Goal: Information Seeking & Learning: Check status

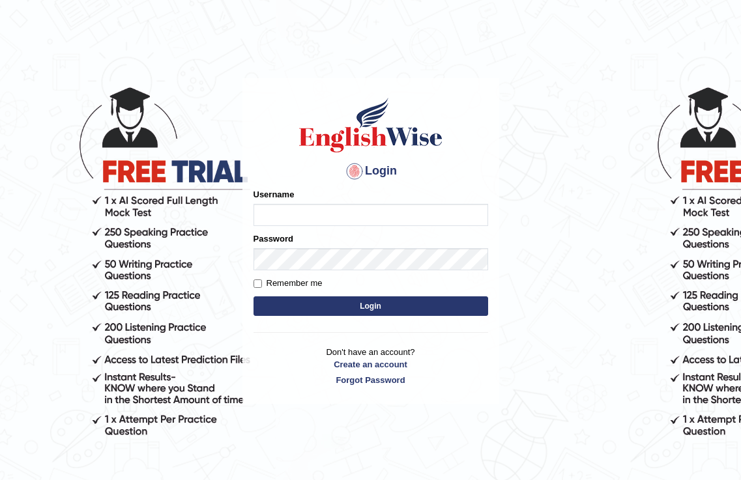
click at [287, 216] on input "Username" at bounding box center [370, 215] width 235 height 22
type input "pritima_nk"
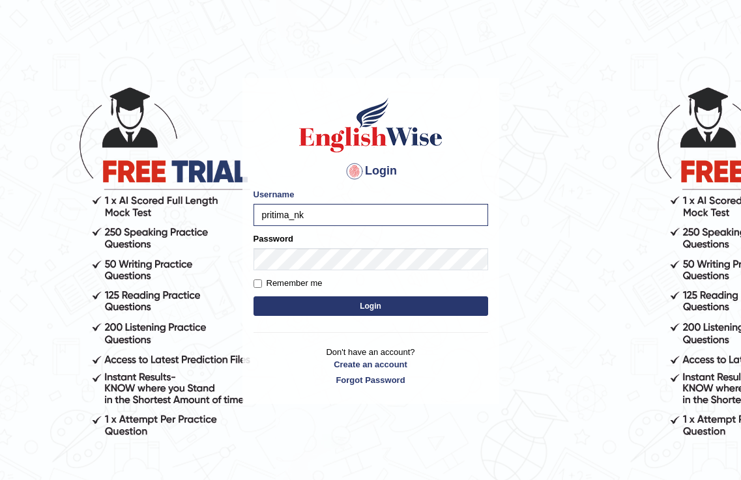
click at [264, 287] on label "Remember me" at bounding box center [287, 283] width 69 height 13
click at [262, 287] on input "Remember me" at bounding box center [257, 283] width 8 height 8
checkbox input "true"
click at [314, 315] on button "Login" at bounding box center [370, 306] width 235 height 20
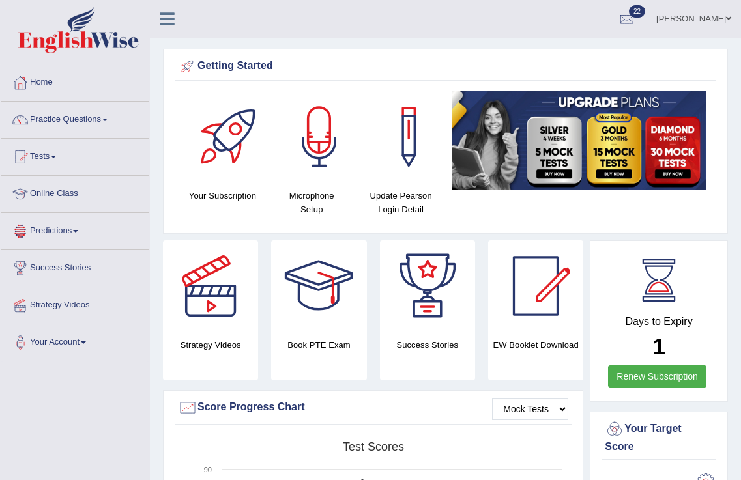
click at [44, 149] on link "Tests" at bounding box center [75, 155] width 149 height 33
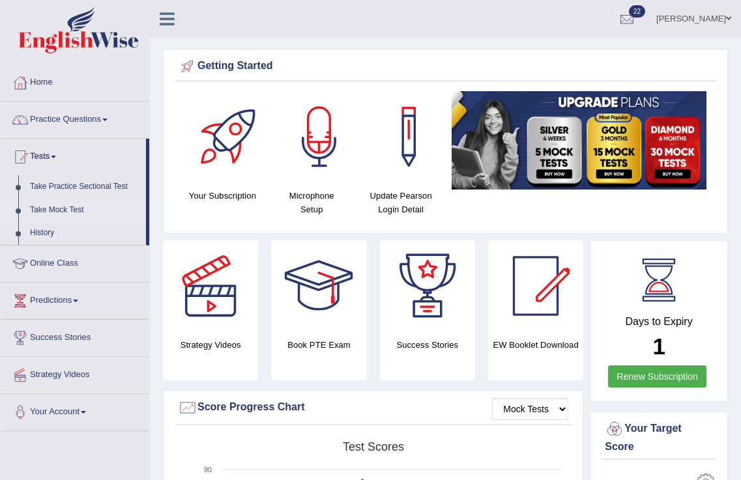
click at [55, 212] on link "Take Mock Test" at bounding box center [85, 210] width 122 height 23
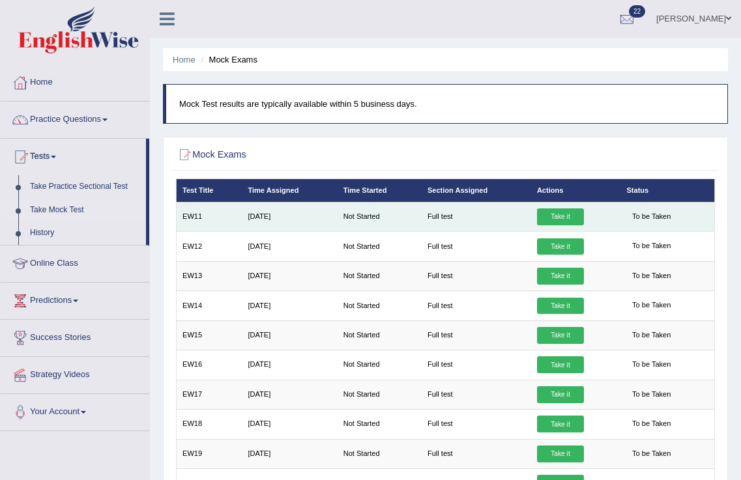
click at [562, 221] on link "Take it" at bounding box center [560, 216] width 47 height 17
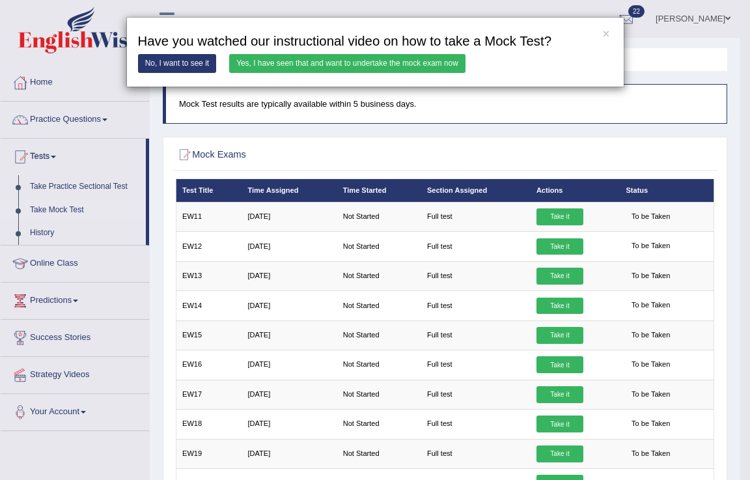
click at [301, 65] on link "Yes, I have seen that and want to undertake the mock exam now" at bounding box center [347, 63] width 236 height 19
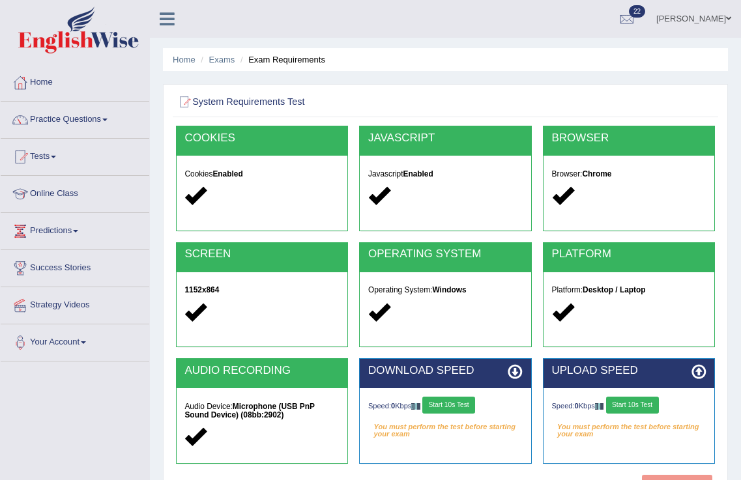
click at [453, 408] on button "Start 10s Test" at bounding box center [448, 405] width 53 height 17
click at [629, 406] on button "Start 10s Test" at bounding box center [632, 405] width 53 height 17
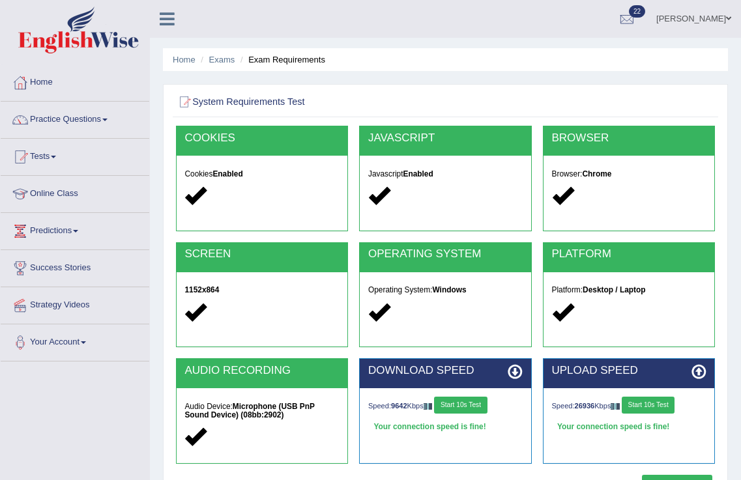
scroll to position [204, 0]
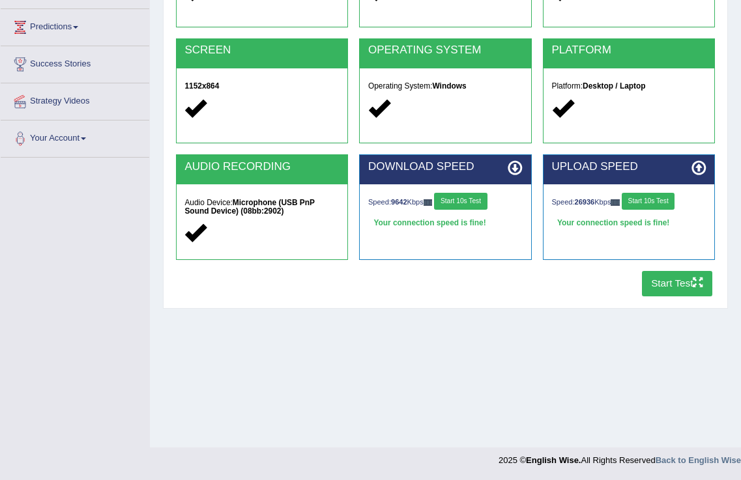
click at [657, 292] on button "Start Test" at bounding box center [677, 283] width 71 height 25
click at [671, 274] on button "Start Test" at bounding box center [677, 283] width 71 height 25
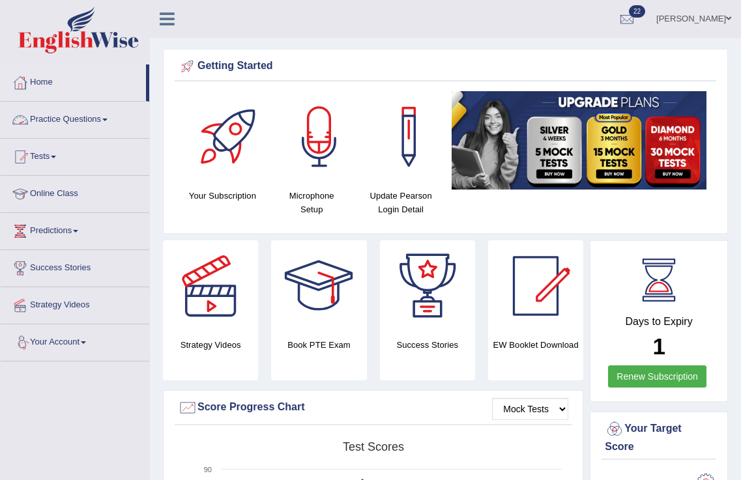
click at [63, 121] on link "Practice Questions" at bounding box center [75, 118] width 149 height 33
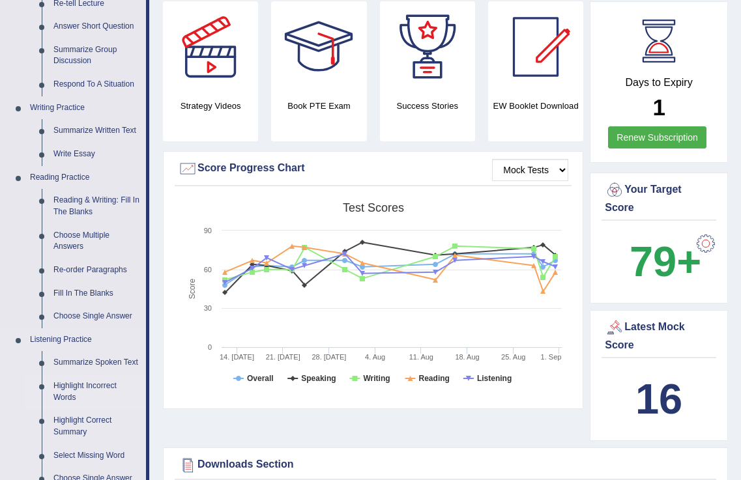
scroll to position [477, 0]
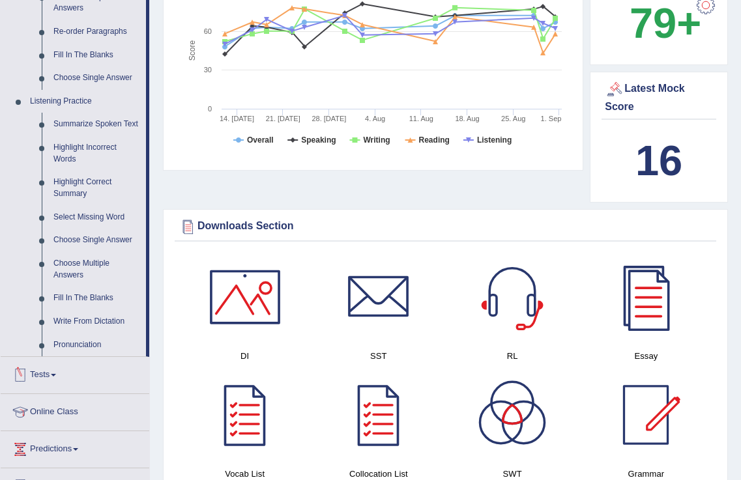
click at [43, 369] on link "Tests" at bounding box center [75, 373] width 149 height 33
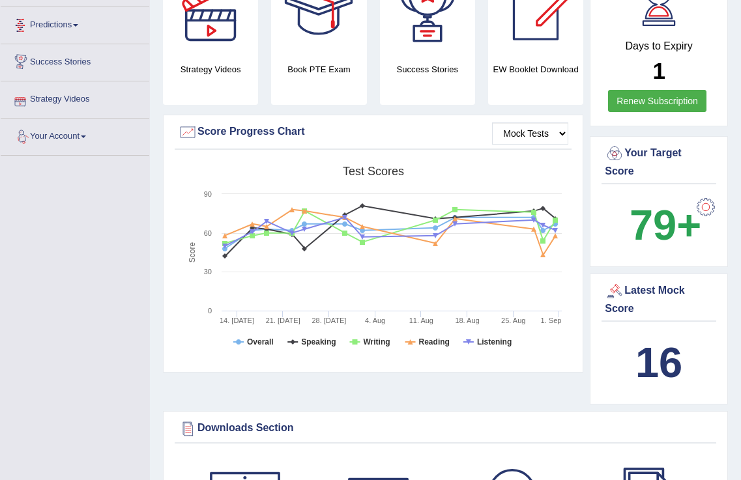
scroll to position [0, 0]
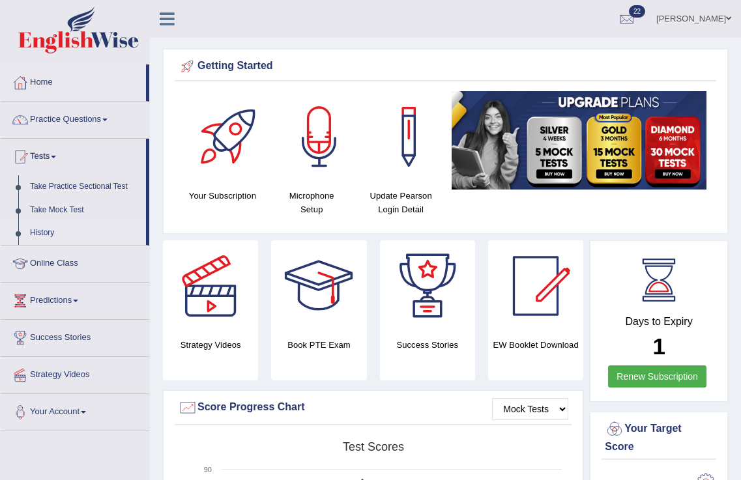
click at [51, 236] on link "History" at bounding box center [85, 232] width 122 height 23
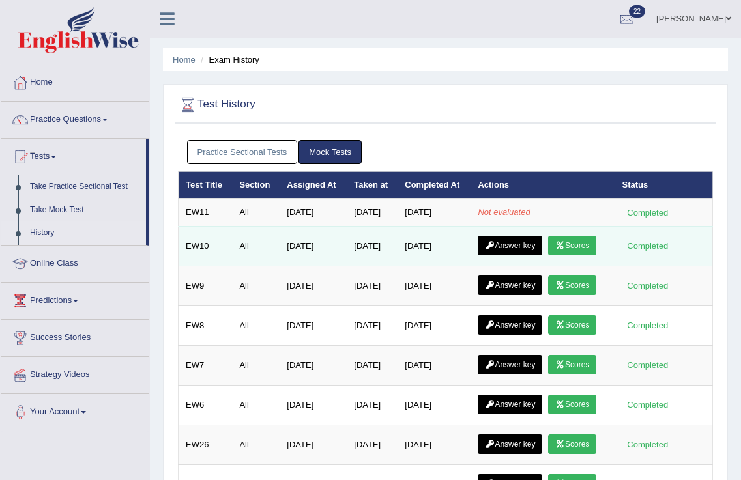
click at [590, 248] on link "Scores" at bounding box center [572, 246] width 48 height 20
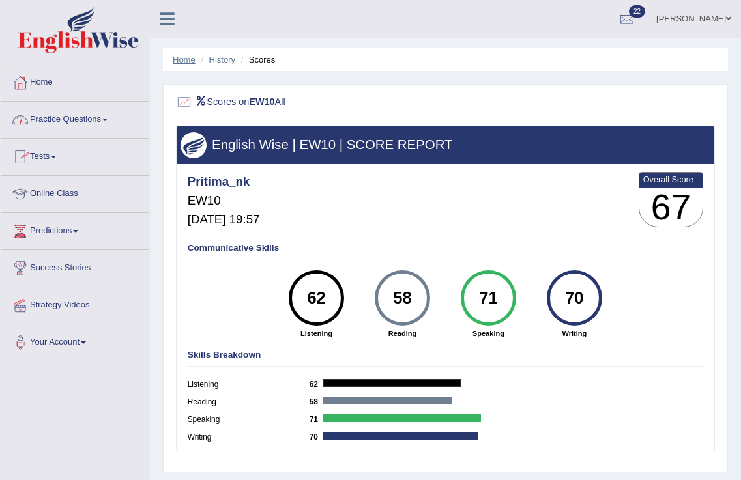
click at [184, 64] on link "Home" at bounding box center [184, 60] width 23 height 10
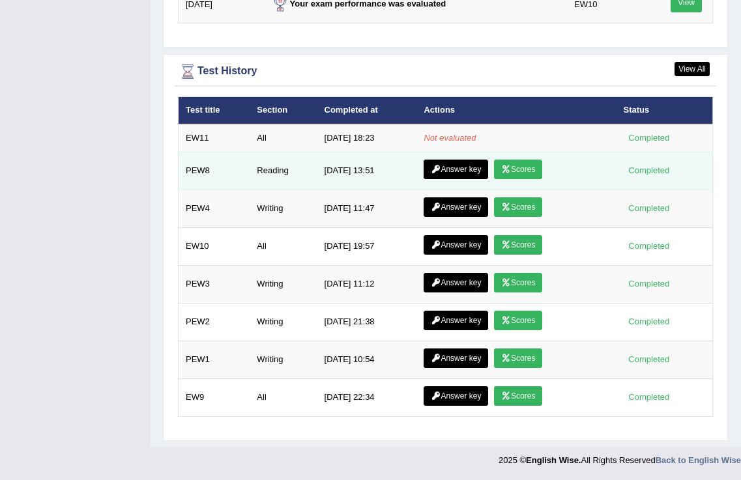
click at [513, 165] on link "Scores" at bounding box center [518, 170] width 48 height 20
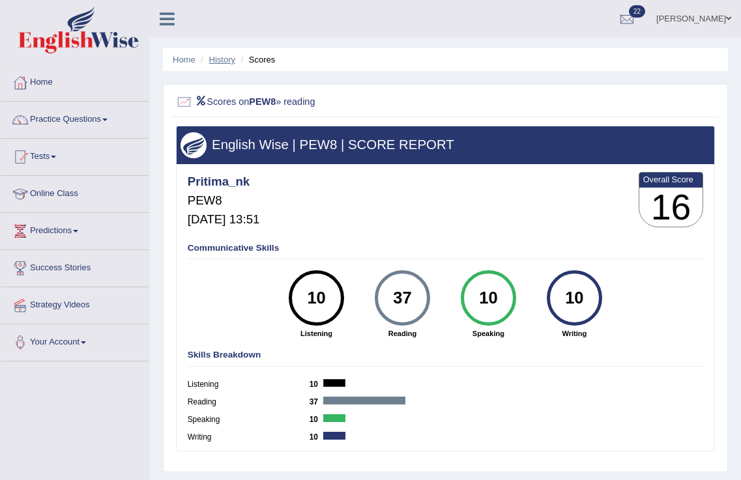
click at [223, 64] on link "History" at bounding box center [222, 60] width 26 height 10
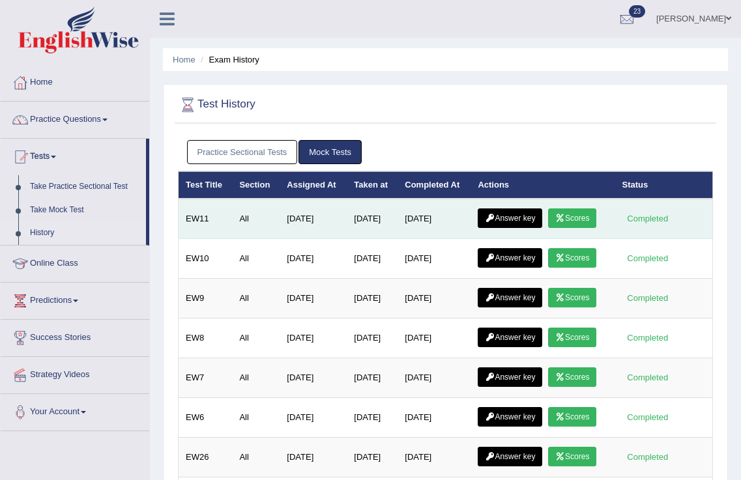
click at [562, 220] on icon at bounding box center [560, 218] width 10 height 8
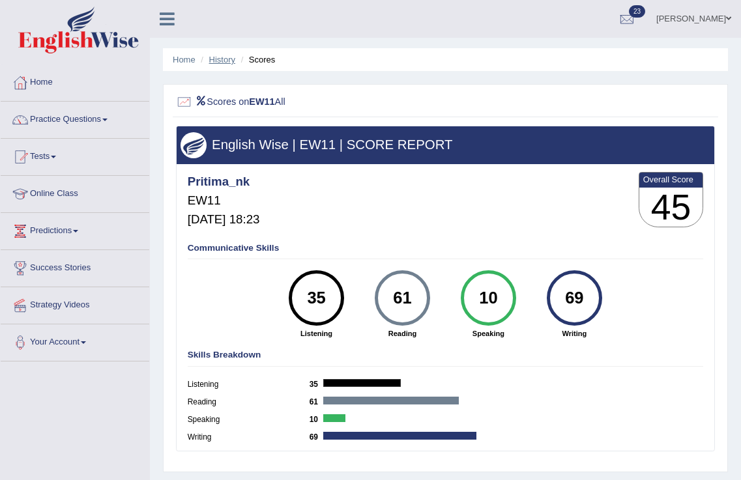
click at [219, 59] on link "History" at bounding box center [222, 60] width 26 height 10
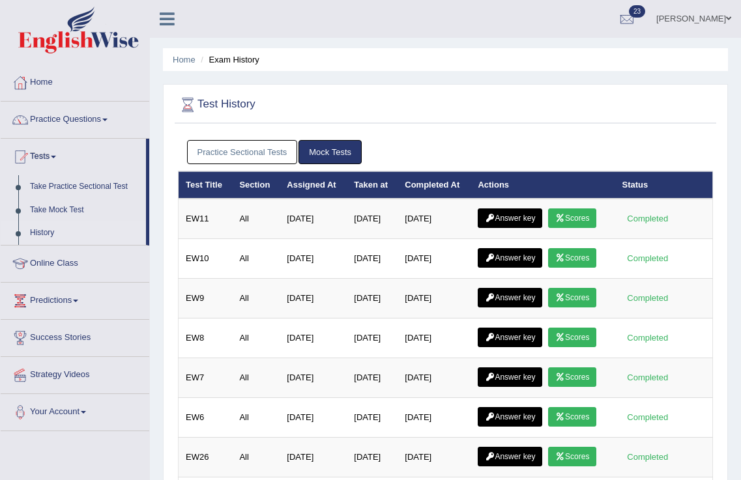
click at [280, 152] on link "Practice Sectional Tests" at bounding box center [242, 152] width 111 height 24
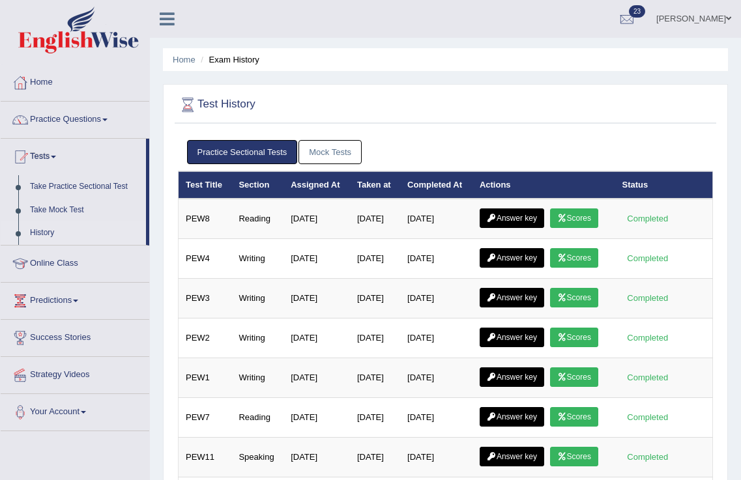
click at [259, 153] on link "Practice Sectional Tests" at bounding box center [242, 152] width 111 height 24
click at [266, 148] on link "Practice Sectional Tests" at bounding box center [242, 152] width 111 height 24
click at [270, 152] on link "Practice Sectional Tests" at bounding box center [242, 152] width 111 height 24
click at [343, 153] on link "Mock Tests" at bounding box center [329, 152] width 63 height 24
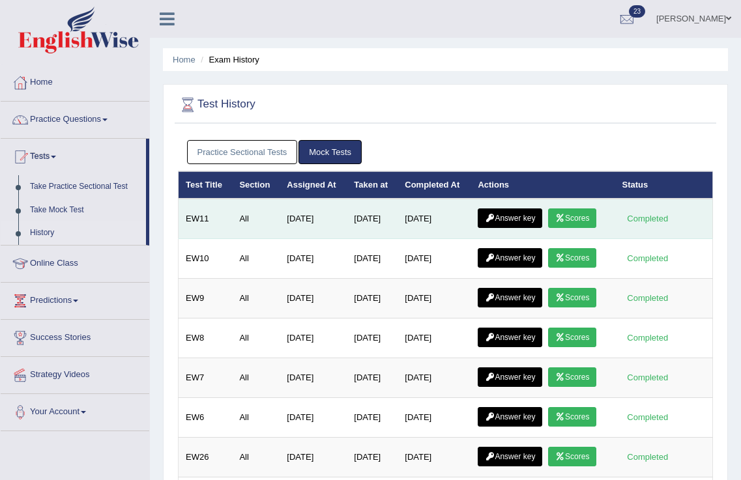
click at [524, 214] on link "Answer key" at bounding box center [509, 218] width 64 height 20
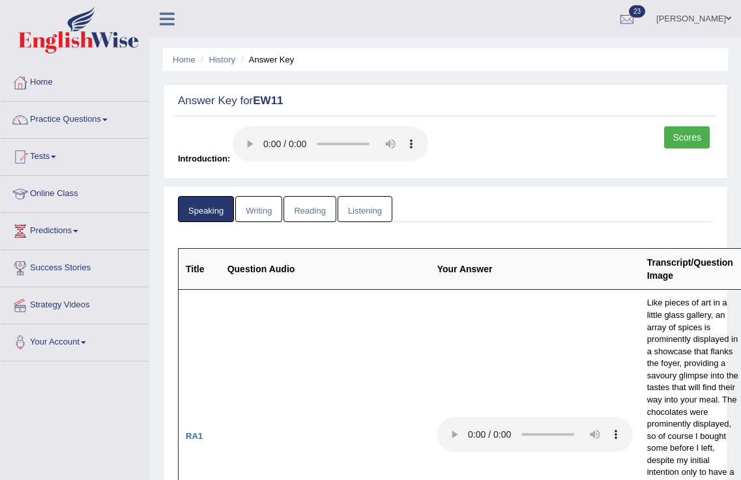
click at [298, 204] on link "Reading" at bounding box center [309, 209] width 52 height 27
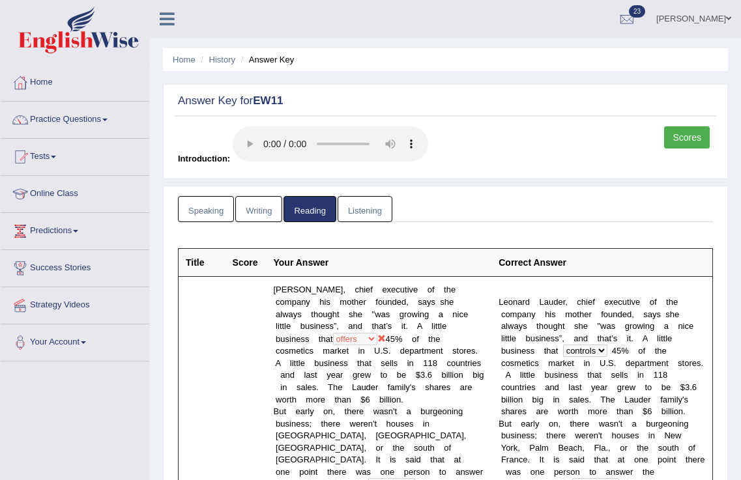
click at [674, 143] on link "Scores" at bounding box center [687, 137] width 46 height 22
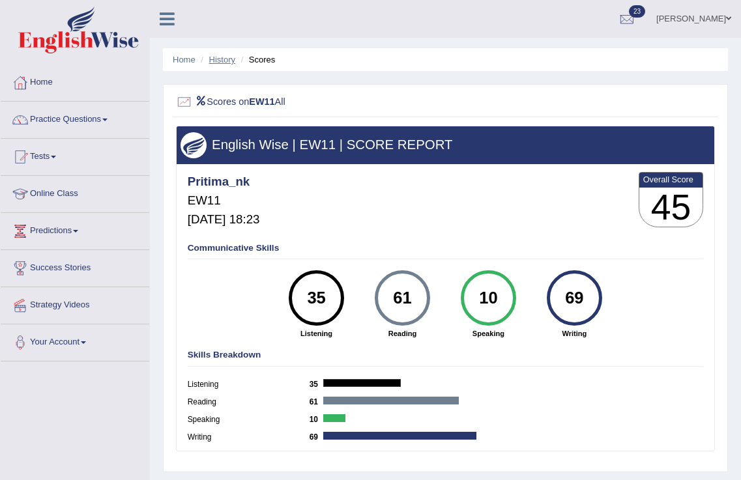
click at [225, 62] on link "History" at bounding box center [222, 60] width 26 height 10
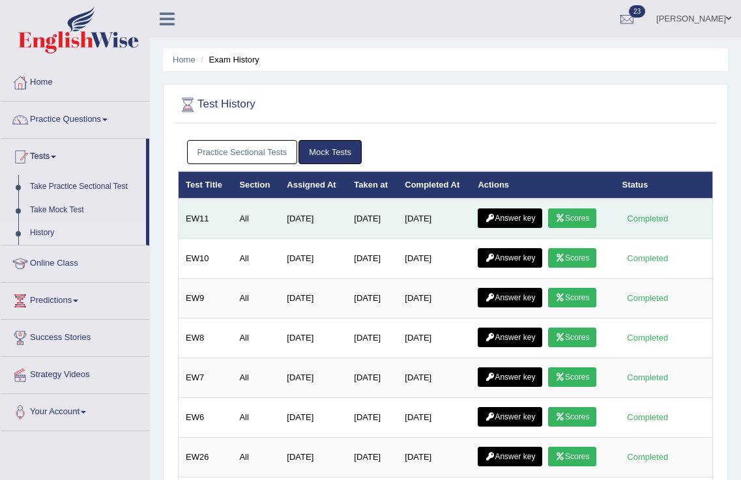
click at [519, 213] on link "Answer key" at bounding box center [509, 218] width 64 height 20
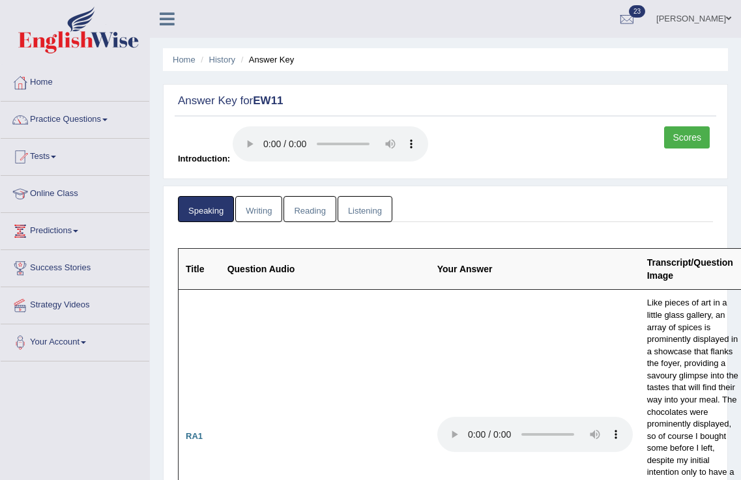
click at [263, 212] on link "Writing" at bounding box center [258, 209] width 47 height 27
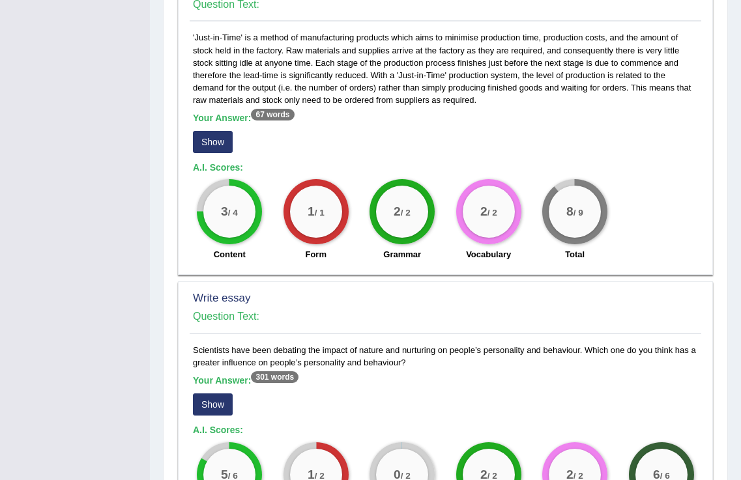
scroll to position [893, 0]
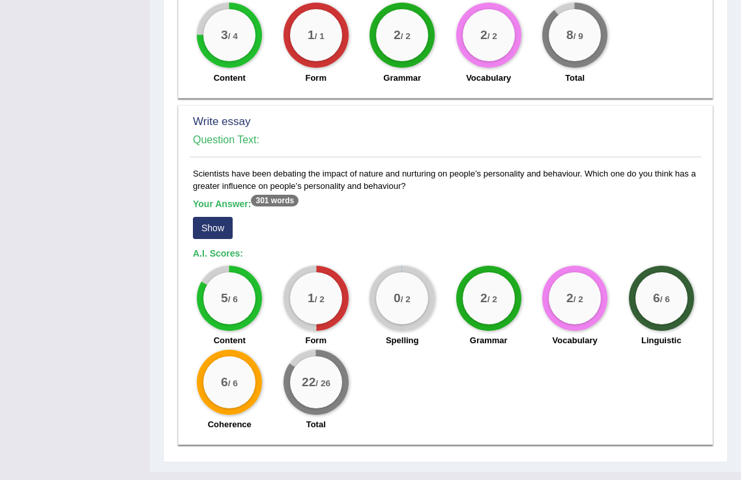
click at [218, 217] on button "Show" at bounding box center [213, 228] width 40 height 22
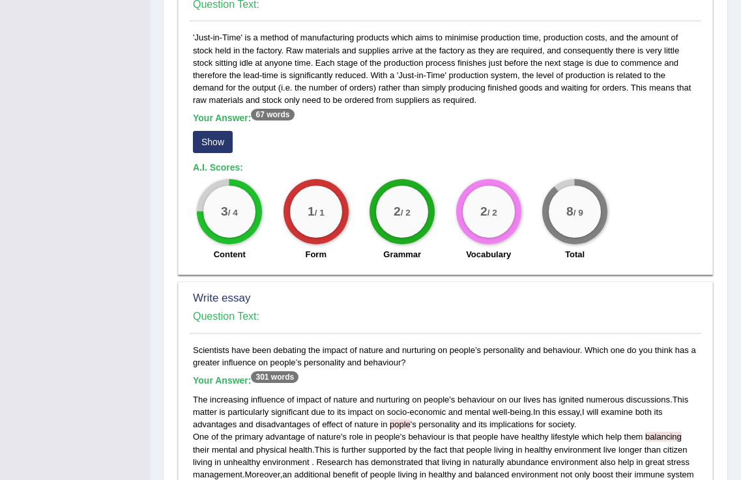
scroll to position [477, 0]
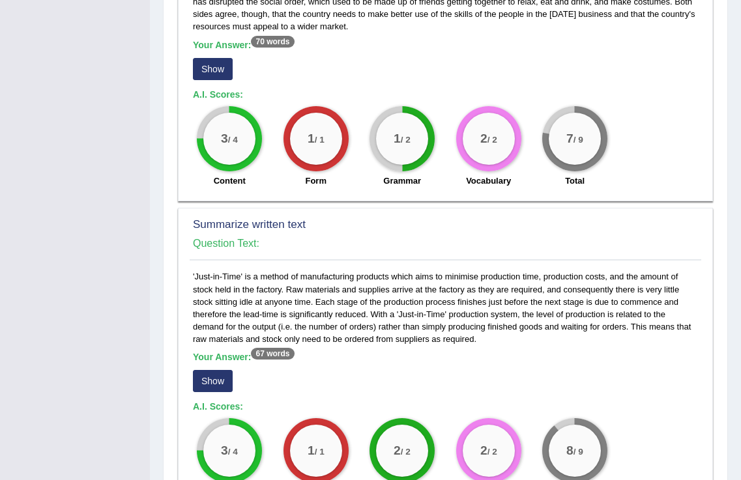
click at [215, 58] on button "Show" at bounding box center [213, 69] width 40 height 22
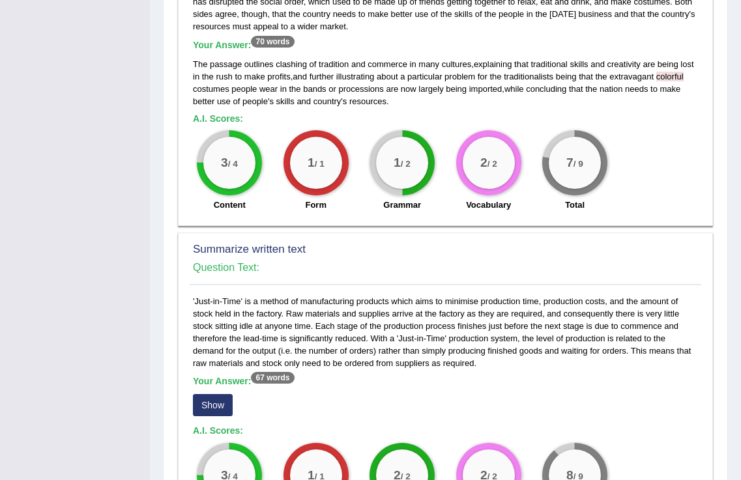
scroll to position [717, 0]
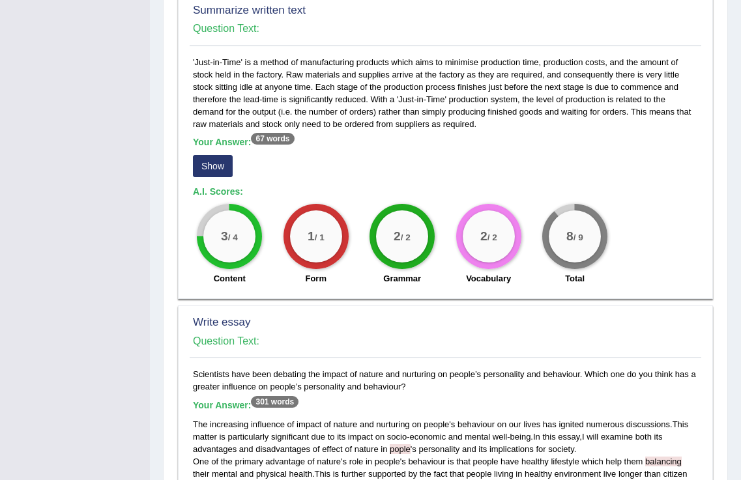
click at [207, 155] on button "Show" at bounding box center [213, 166] width 40 height 22
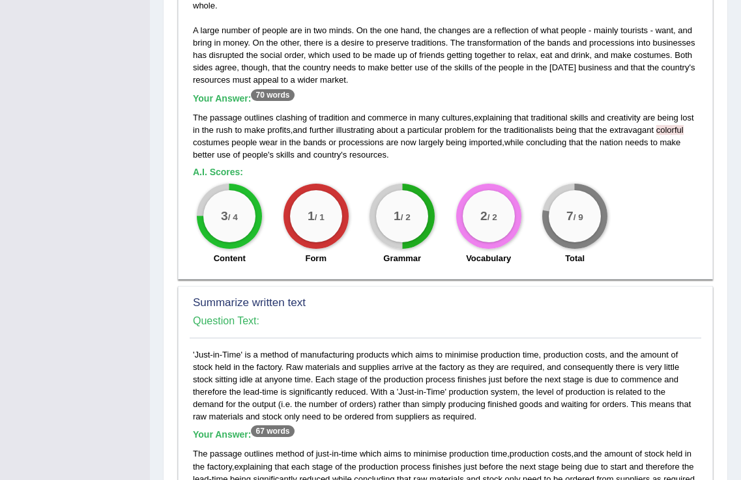
scroll to position [0, 0]
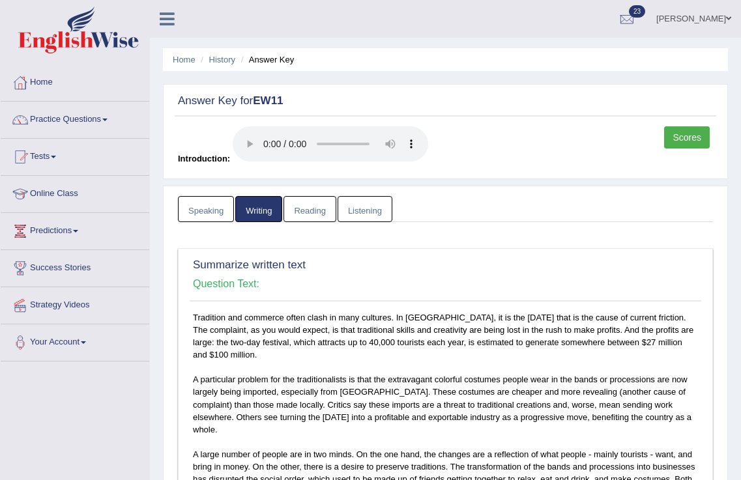
click at [316, 204] on link "Reading" at bounding box center [309, 209] width 52 height 27
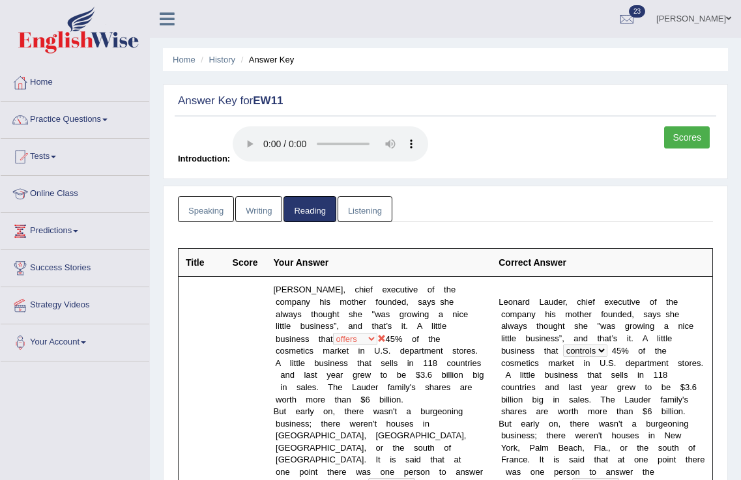
click at [376, 208] on link "Listening" at bounding box center [364, 209] width 55 height 27
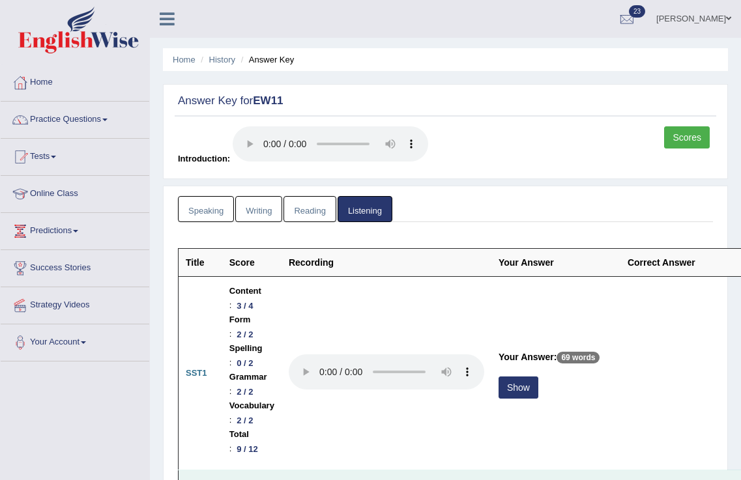
scroll to position [239, 0]
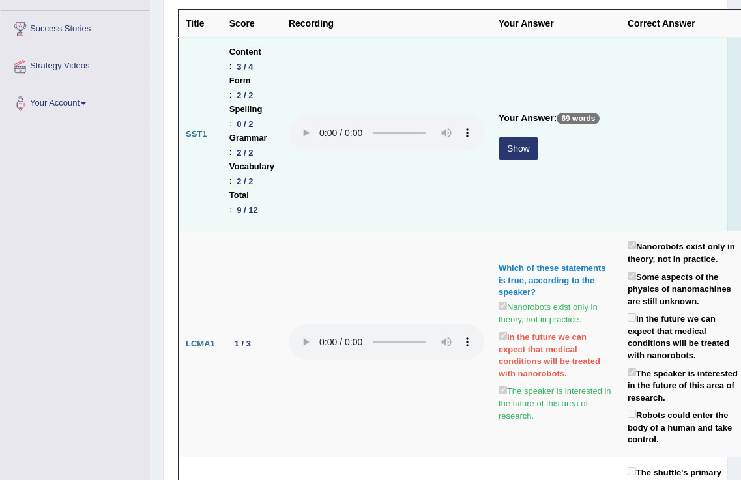
click at [521, 149] on button "Show" at bounding box center [518, 148] width 40 height 22
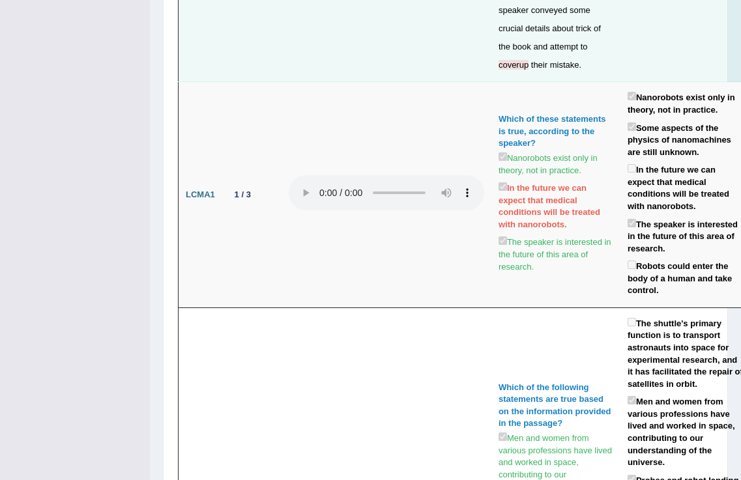
scroll to position [0, 0]
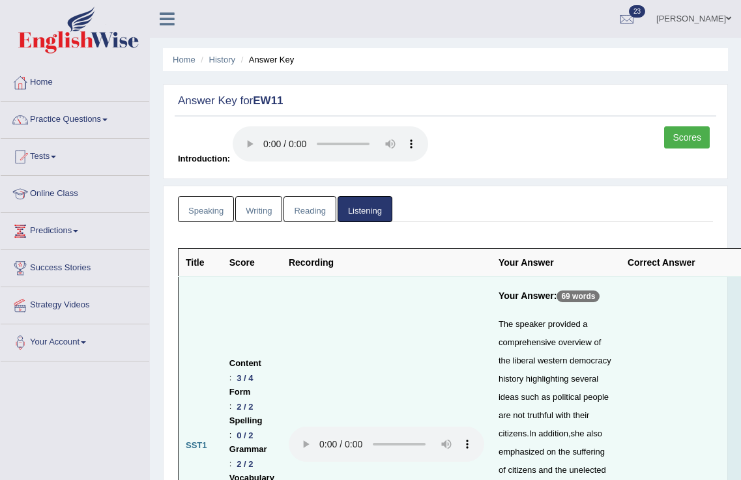
click at [193, 211] on link "Speaking" at bounding box center [206, 209] width 56 height 27
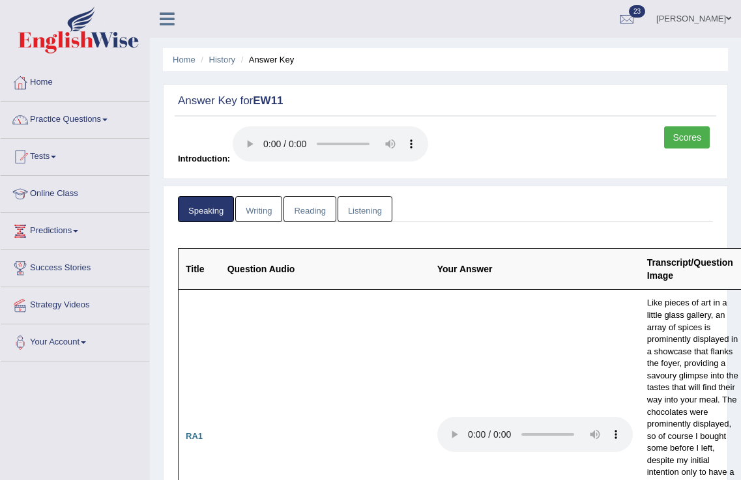
click at [261, 206] on link "Writing" at bounding box center [258, 209] width 47 height 27
